Goal: Information Seeking & Learning: Check status

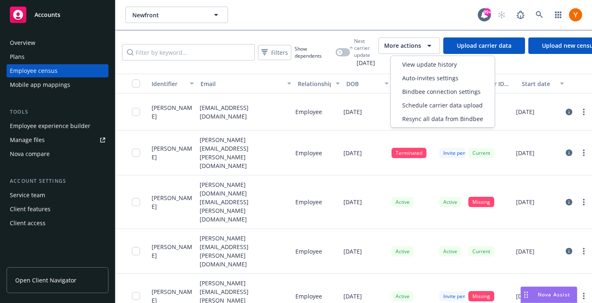
click at [432, 46] on icon "button" at bounding box center [430, 46] width 4 height 2
click at [438, 64] on span "View update history" at bounding box center [429, 64] width 55 height 9
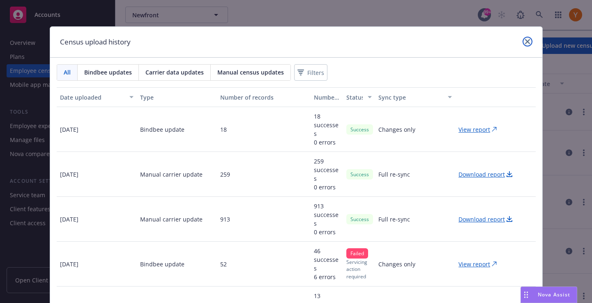
click at [527, 40] on icon "close" at bounding box center [527, 41] width 5 height 5
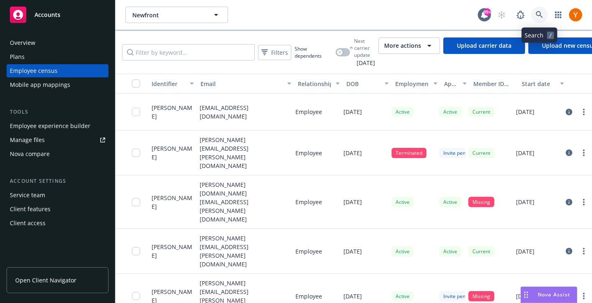
click at [539, 8] on link at bounding box center [540, 15] width 16 height 16
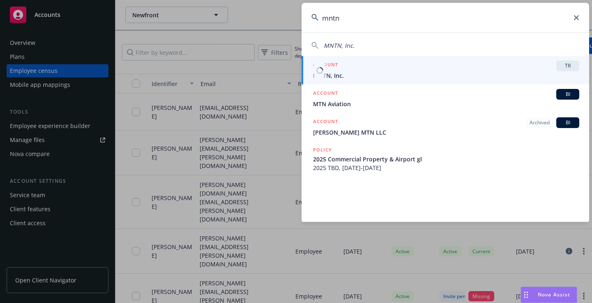
type input "mntn"
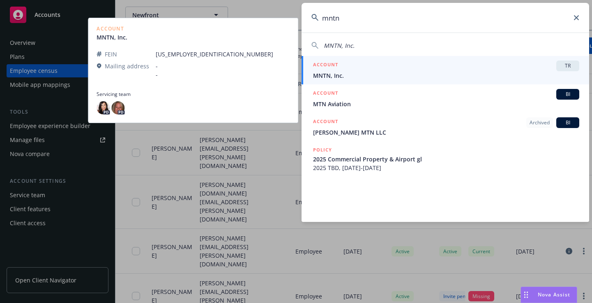
click at [354, 71] on span "MNTN, Inc." at bounding box center [446, 75] width 266 height 9
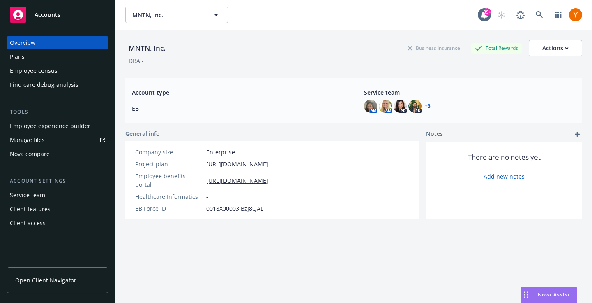
click at [49, 71] on div "Employee census" at bounding box center [34, 70] width 48 height 13
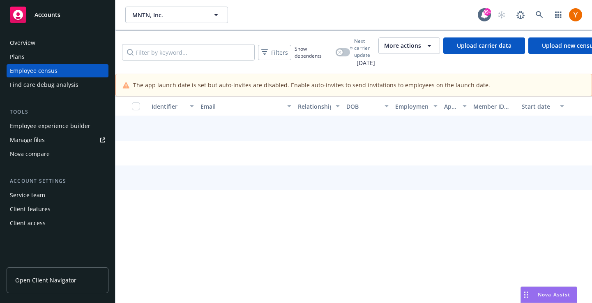
click at [421, 47] on span "More actions" at bounding box center [402, 46] width 37 height 8
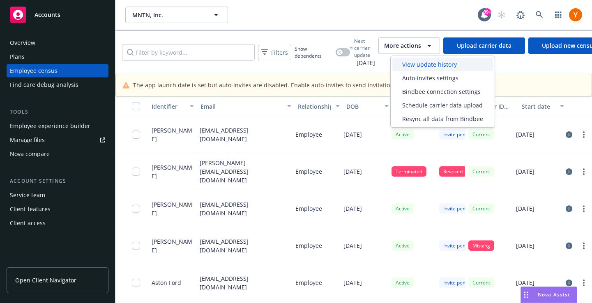
click at [429, 65] on span "View update history" at bounding box center [429, 64] width 55 height 9
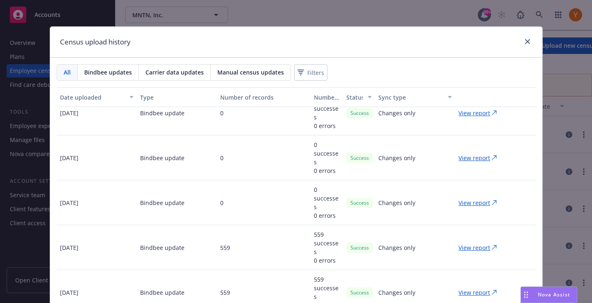
scroll to position [76, 0]
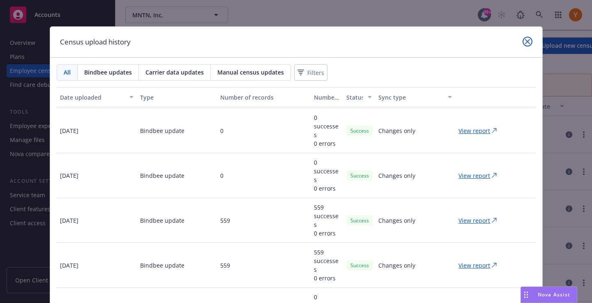
click at [528, 42] on icon "close" at bounding box center [527, 41] width 5 height 5
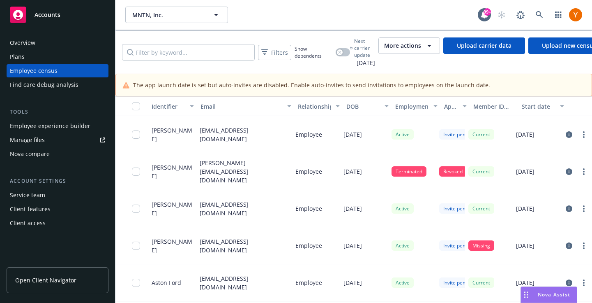
click at [412, 47] on span "More actions" at bounding box center [402, 46] width 37 height 8
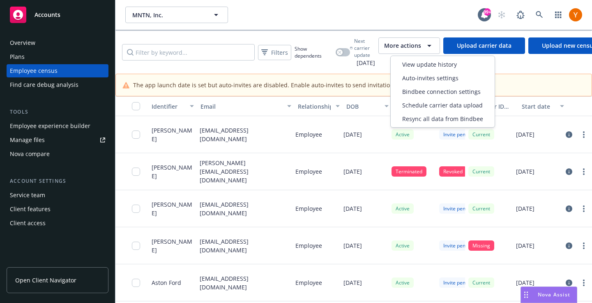
click at [363, 48] on span "Next carrier update" at bounding box center [364, 47] width 21 height 21
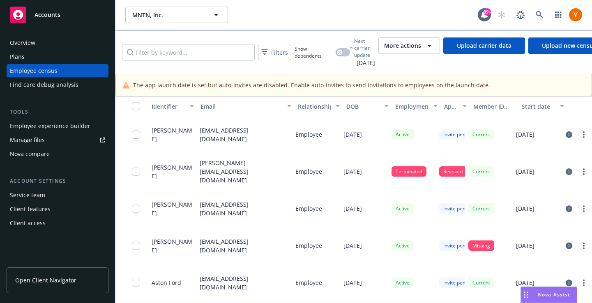
click at [365, 74] on div "The app launch date is set but auto-invites are disabled. Enable auto-invites t…" at bounding box center [354, 85] width 476 height 22
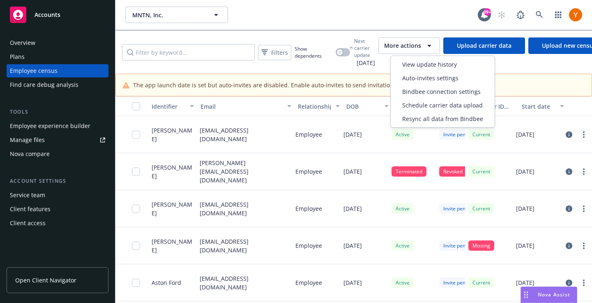
click at [434, 41] on div "More actions" at bounding box center [409, 46] width 50 height 10
click at [432, 66] on span "View update history" at bounding box center [429, 64] width 55 height 9
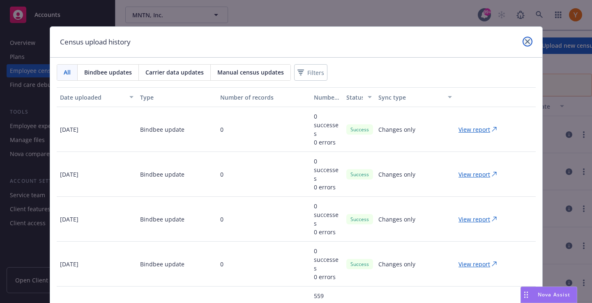
click at [527, 43] on icon "close" at bounding box center [527, 41] width 5 height 5
